Goal: Register for event/course

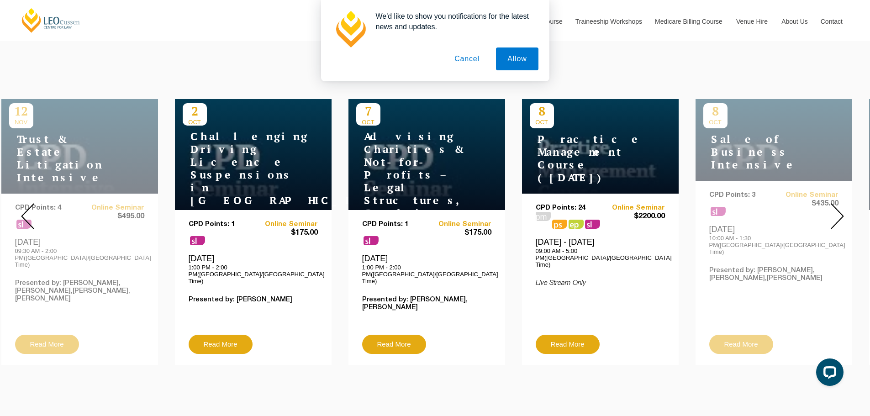
click at [257, 143] on h4 "Challenging Driving Licence Suspensions in [GEOGRAPHIC_DATA]" at bounding box center [240, 168] width 114 height 77
click at [230, 335] on link "Read More" at bounding box center [221, 344] width 64 height 19
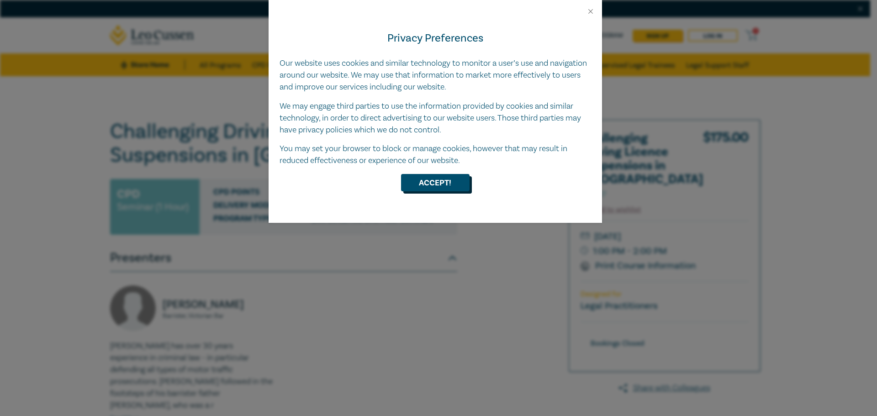
click at [443, 184] on button "Accept!" at bounding box center [435, 182] width 69 height 17
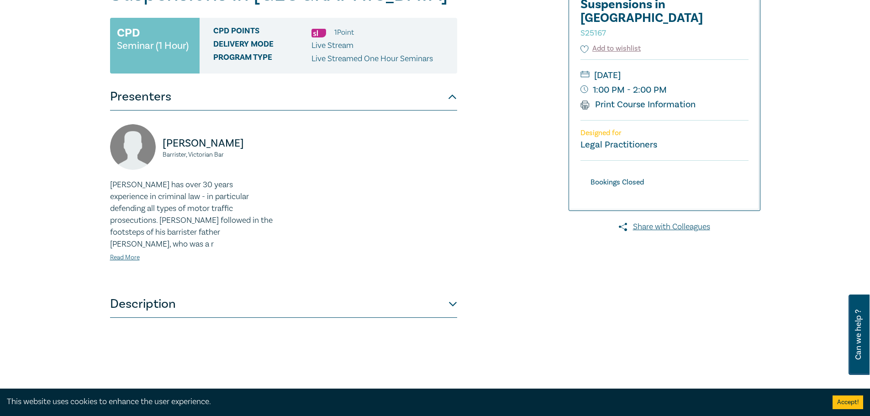
scroll to position [183, 0]
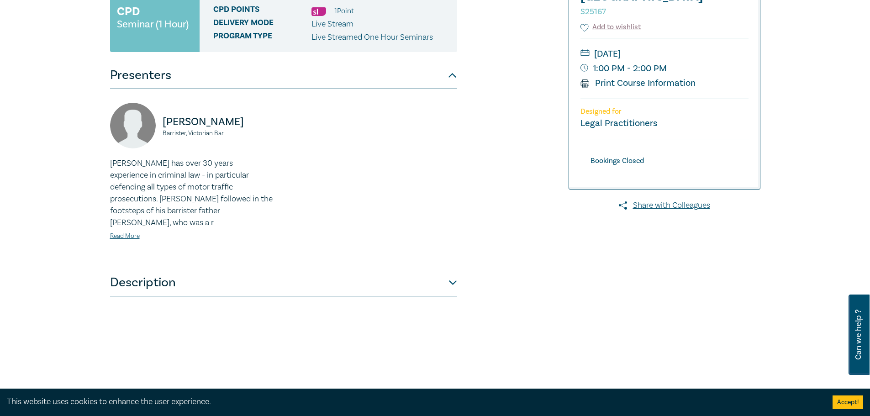
click at [450, 271] on button "Description" at bounding box center [283, 282] width 347 height 27
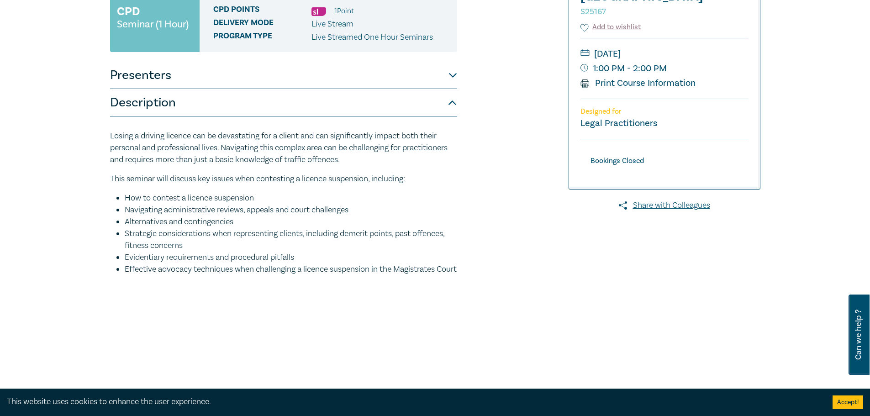
click at [110, 89] on button "Description" at bounding box center [283, 102] width 347 height 27
